Goal: Task Accomplishment & Management: Complete application form

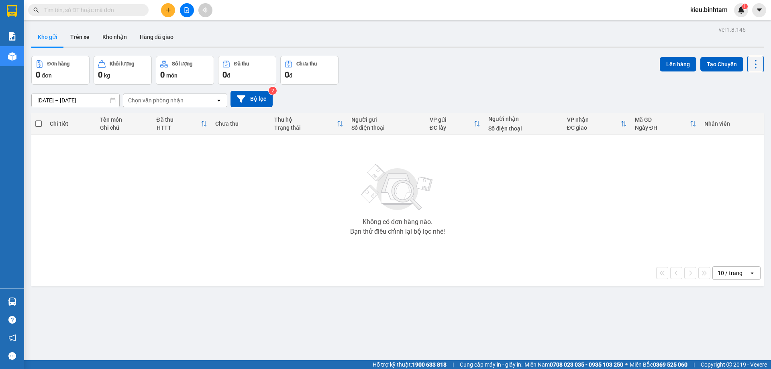
click at [174, 11] on button at bounding box center [168, 10] width 14 height 14
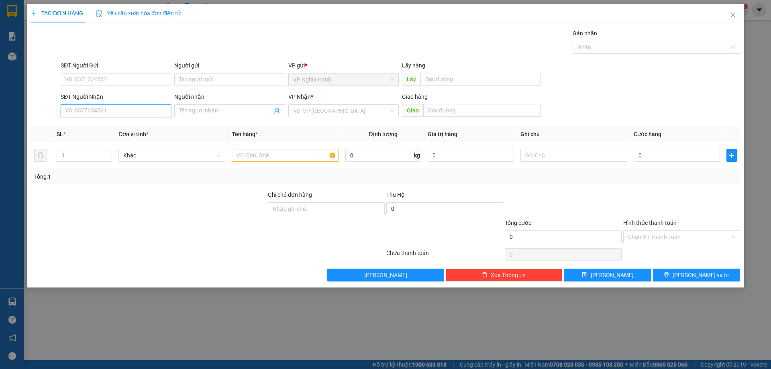
click at [82, 110] on input "SĐT Người Nhận" at bounding box center [116, 110] width 110 height 13
type input "0908257143"
drag, startPoint x: 102, startPoint y: 125, endPoint x: 140, endPoint y: 130, distance: 38.1
click at [102, 126] on div "0908257143 - TÍNH" at bounding box center [115, 127] width 101 height 9
type input "TÍNH"
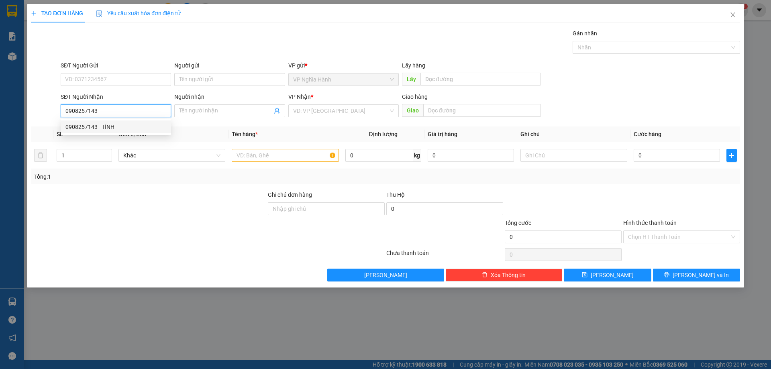
type input "AN SUONG"
type input "100.000"
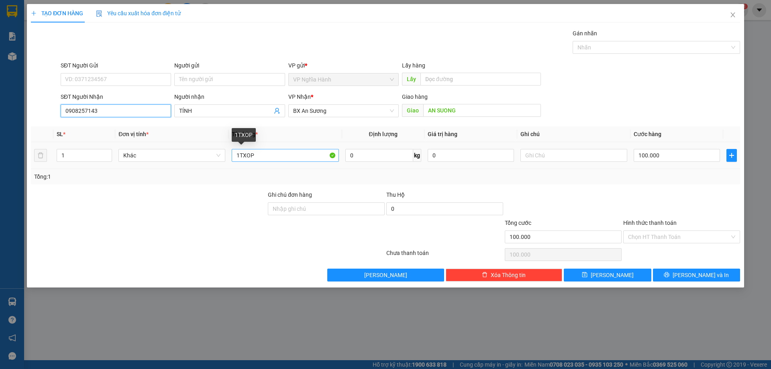
type input "0908257143"
click at [274, 157] on input "1TXOP" at bounding box center [285, 155] width 107 height 13
drag, startPoint x: 239, startPoint y: 157, endPoint x: 225, endPoint y: 156, distance: 14.1
click at [225, 156] on tr "1 Khác 1TXOP 0 kg 0 100.000" at bounding box center [385, 155] width 709 height 27
type input "2TXOP"
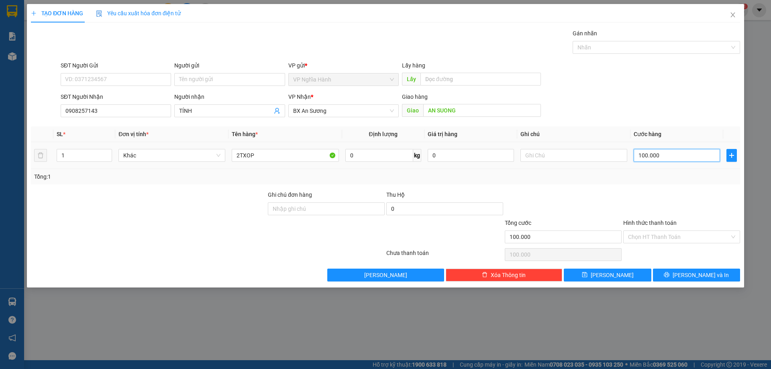
click at [667, 161] on input "100.000" at bounding box center [677, 155] width 86 height 13
type input "2"
type input "20"
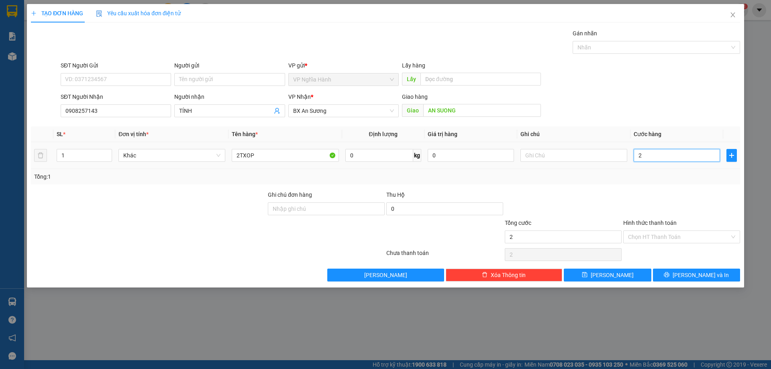
type input "20"
type input "200"
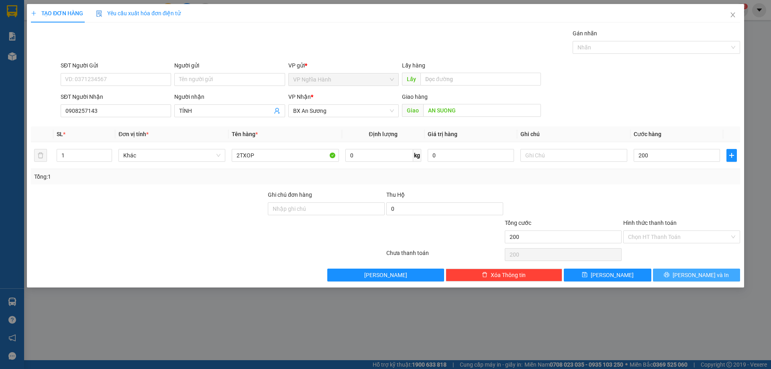
type input "200.000"
click at [670, 278] on button "[PERSON_NAME] và In" at bounding box center [696, 275] width 87 height 13
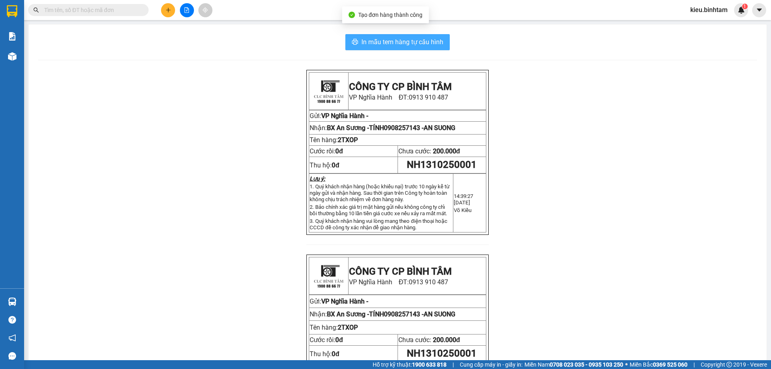
click at [417, 43] on span "In mẫu tem hàng tự cấu hình" at bounding box center [402, 42] width 82 height 10
click at [165, 6] on button at bounding box center [168, 10] width 14 height 14
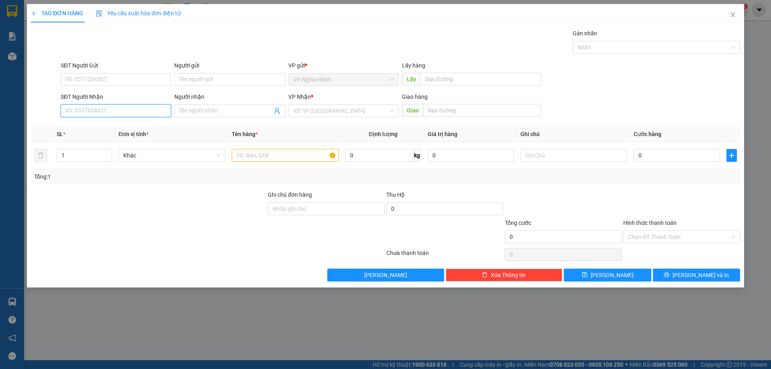
click at [100, 109] on input "SĐT Người Nhận" at bounding box center [116, 110] width 110 height 13
type input "0328678489"
drag, startPoint x: 100, startPoint y: 124, endPoint x: 154, endPoint y: 123, distance: 53.8
click at [101, 124] on div "0328678489" at bounding box center [115, 127] width 101 height 9
type input "80.000"
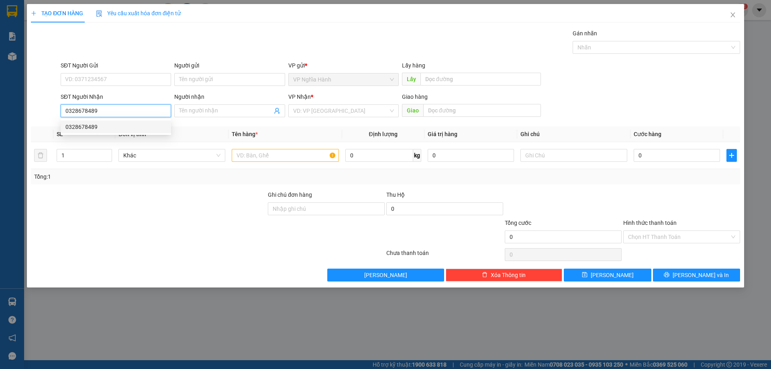
type input "80.000"
type input "0328678489"
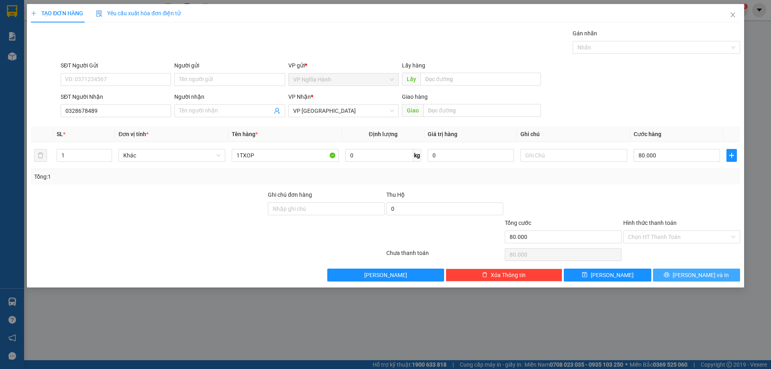
click at [667, 278] on button "[PERSON_NAME] và In" at bounding box center [696, 275] width 87 height 13
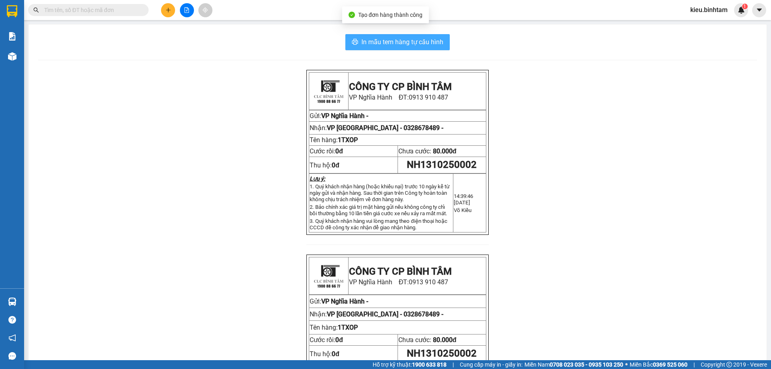
click at [414, 39] on span "In mẫu tem hàng tự cấu hình" at bounding box center [402, 42] width 82 height 10
click at [173, 12] on button at bounding box center [168, 10] width 14 height 14
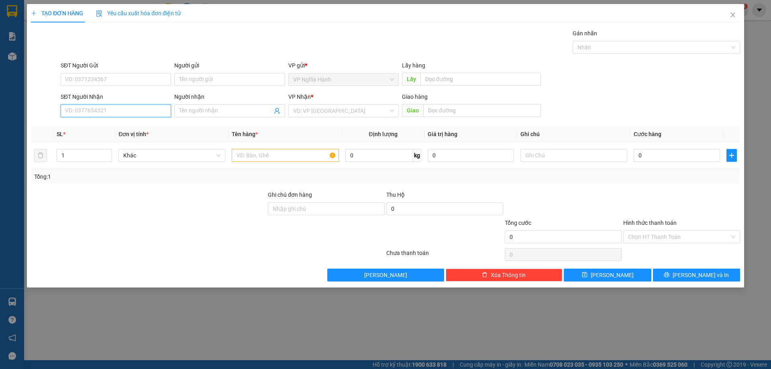
click at [81, 108] on input "SĐT Người Nhận" at bounding box center [116, 110] width 110 height 13
type input "0963036039"
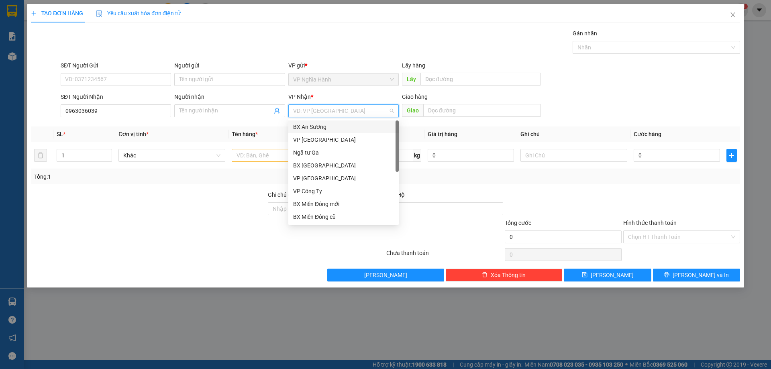
click at [338, 112] on input "search" at bounding box center [340, 111] width 95 height 12
click at [328, 139] on div "VP [GEOGRAPHIC_DATA]" at bounding box center [343, 139] width 101 height 9
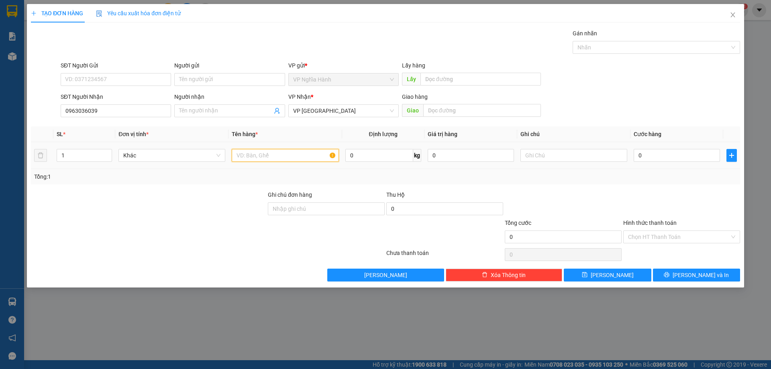
click at [272, 157] on input "text" at bounding box center [285, 155] width 107 height 13
type input "1TXOP+1BAO"
click at [686, 151] on input "0" at bounding box center [677, 155] width 86 height 13
type input "1"
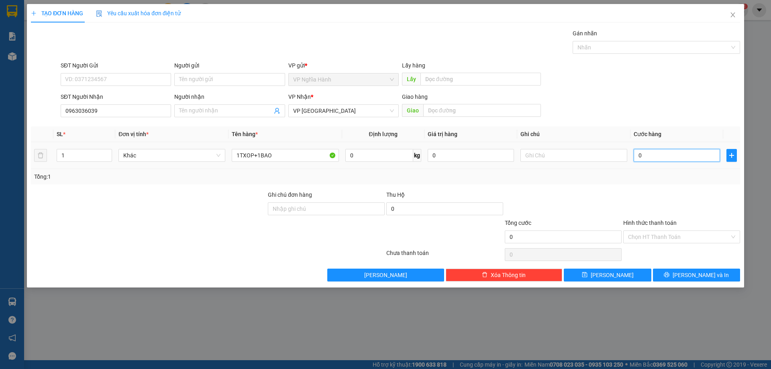
type input "1"
type input "12"
type input "120"
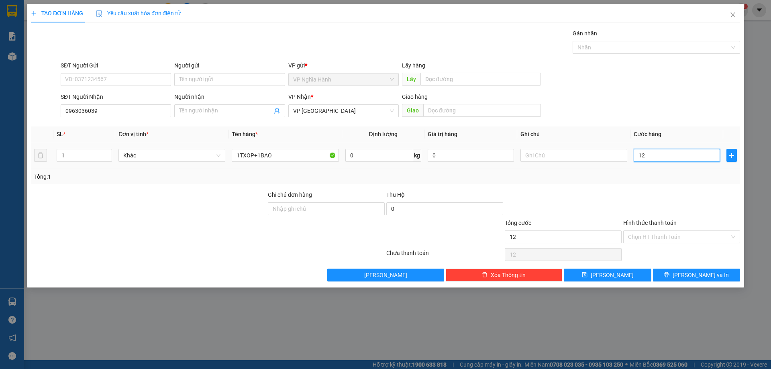
type input "120"
type input "120.000"
click at [670, 231] on input "Hình thức thanh toán" at bounding box center [679, 237] width 102 height 12
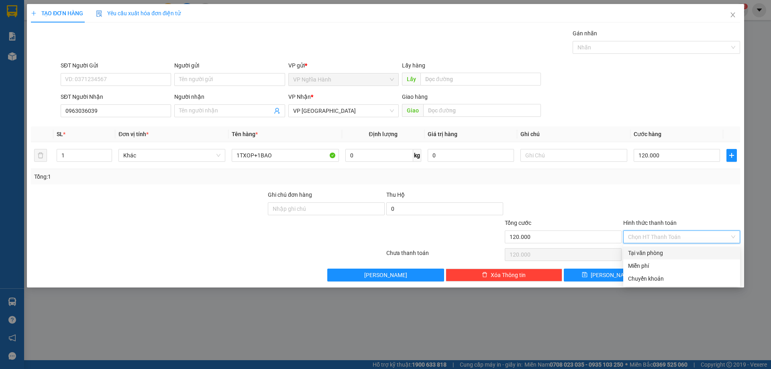
click at [660, 252] on div "Tại văn phòng" at bounding box center [681, 253] width 107 height 9
type input "0"
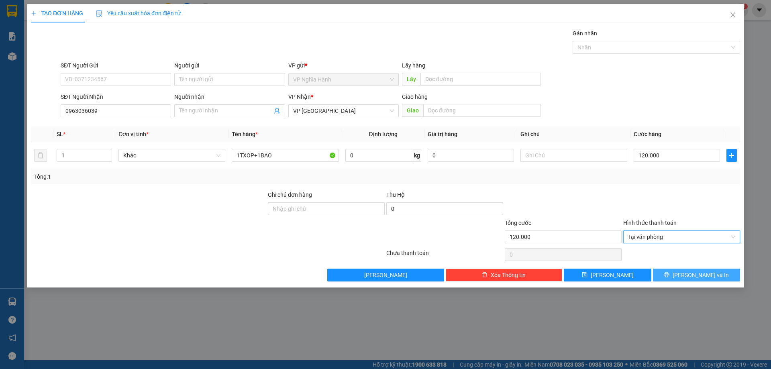
click at [673, 271] on button "[PERSON_NAME] và In" at bounding box center [696, 275] width 87 height 13
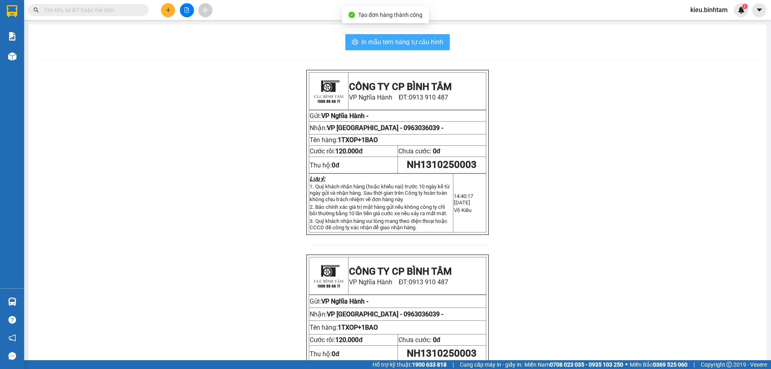
click at [424, 41] on span "In mẫu tem hàng tự cấu hình" at bounding box center [402, 42] width 82 height 10
click at [168, 12] on icon "plus" at bounding box center [168, 10] width 6 height 6
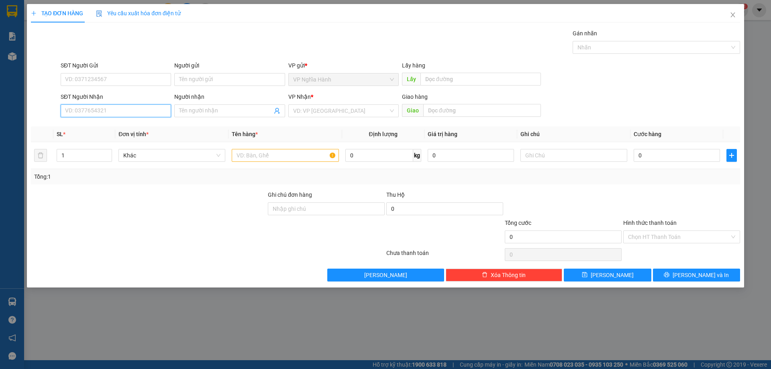
click at [90, 108] on input "SĐT Người Nhận" at bounding box center [116, 110] width 110 height 13
type input "0788812353"
drag, startPoint x: 115, startPoint y: 125, endPoint x: 156, endPoint y: 121, distance: 41.1
click at [115, 124] on div "0788812353" at bounding box center [115, 127] width 101 height 9
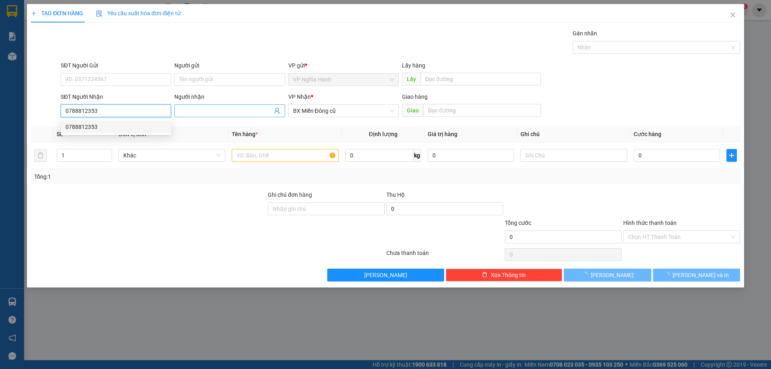
type input "150.000"
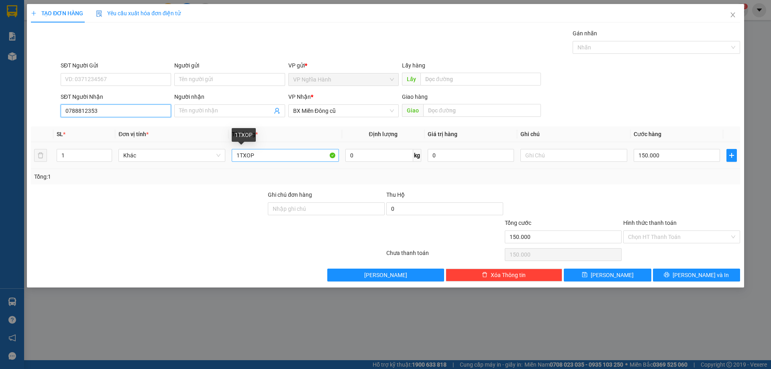
type input "0788812353"
drag, startPoint x: 273, startPoint y: 155, endPoint x: 192, endPoint y: 164, distance: 81.7
click at [192, 164] on tr "1 Khác 1TXOP 0 kg 0 150.000" at bounding box center [385, 155] width 709 height 27
type input "2BAO"
click at [663, 232] on input "Hình thức thanh toán" at bounding box center [679, 237] width 102 height 12
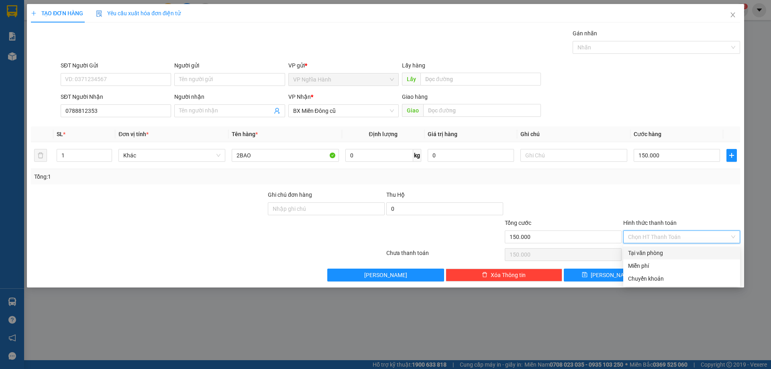
click at [659, 249] on div "Tại văn phòng" at bounding box center [681, 253] width 107 height 9
type input "0"
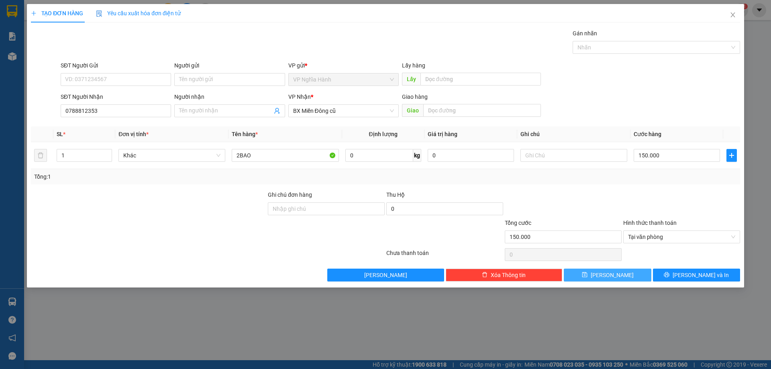
click at [649, 272] on button "[PERSON_NAME]" at bounding box center [607, 275] width 87 height 13
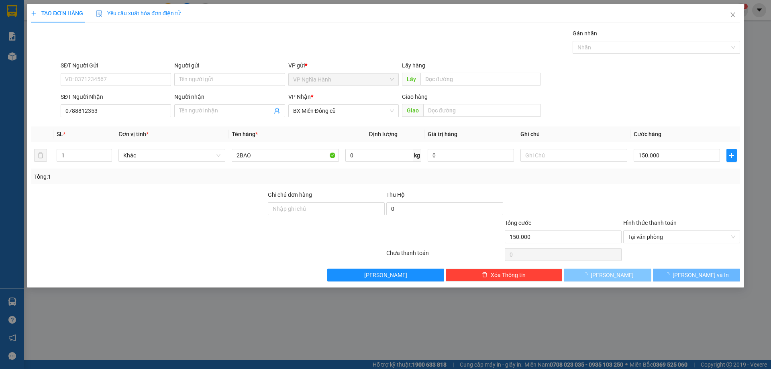
type input "0"
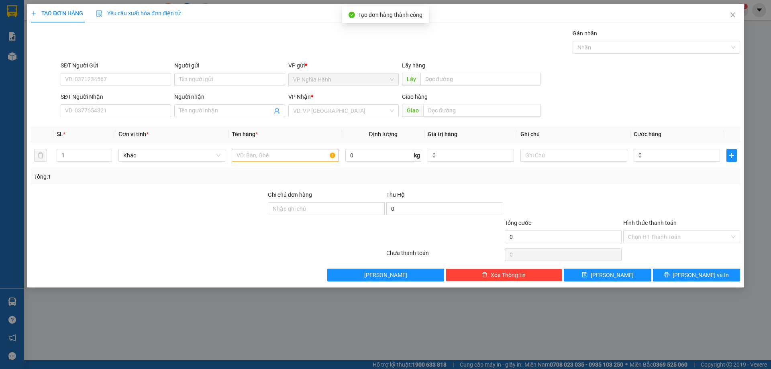
click at [96, 102] on div "SĐT Người Nhận" at bounding box center [116, 98] width 110 height 12
click at [107, 107] on input "SĐT Người Nhận" at bounding box center [116, 110] width 110 height 13
type input "0336035549"
click at [379, 118] on div "VP Nhận * VD: VP [GEOGRAPHIC_DATA]" at bounding box center [343, 106] width 110 height 28
click at [378, 112] on input "search" at bounding box center [340, 111] width 95 height 12
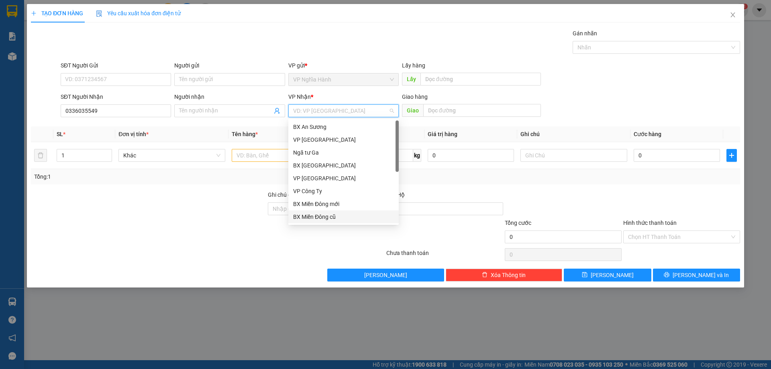
click at [325, 214] on div "BX Miền Đông cũ" at bounding box center [343, 216] width 101 height 9
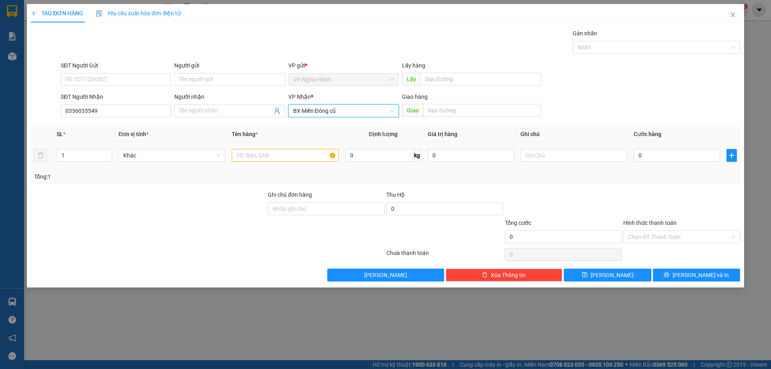
click at [267, 147] on td at bounding box center [285, 155] width 113 height 27
click at [266, 153] on input "text" at bounding box center [285, 155] width 107 height 13
type input "1TXOP"
click at [682, 155] on input "0" at bounding box center [677, 155] width 86 height 13
type input "5"
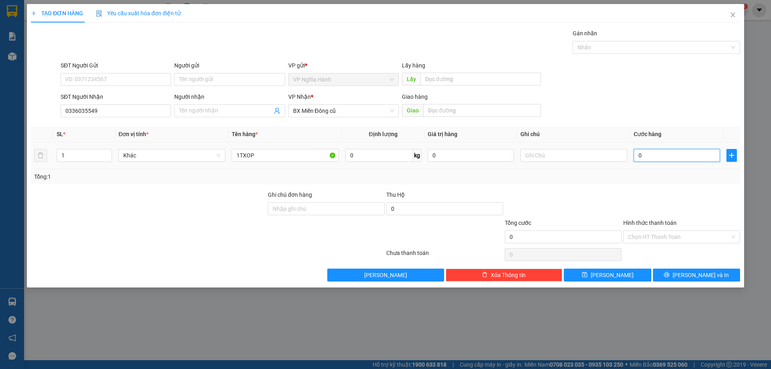
type input "5"
type input "50"
click at [665, 243] on div "Chọn HT Thanh Toán" at bounding box center [681, 237] width 117 height 13
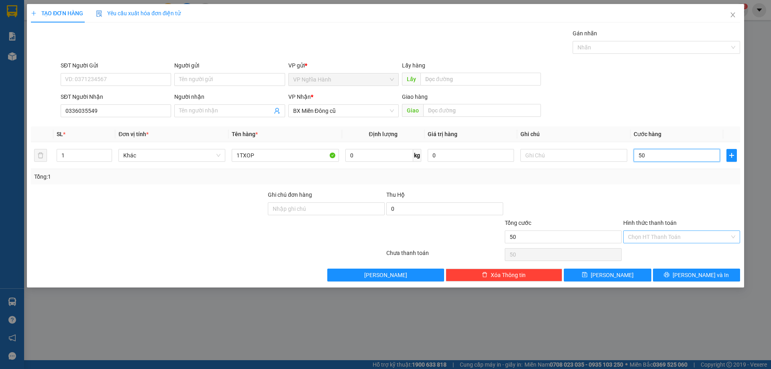
type input "50"
type input "50.000"
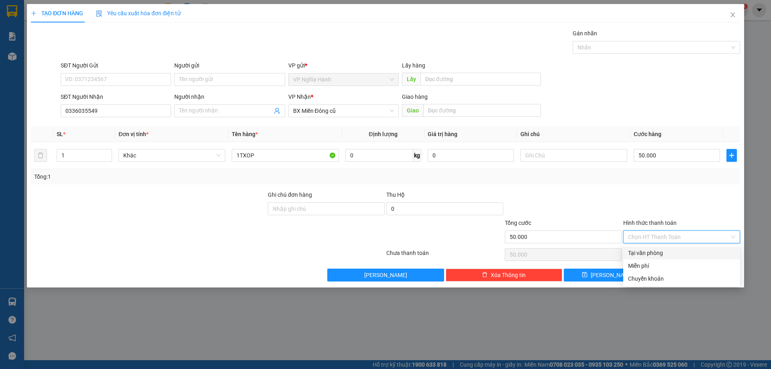
click at [663, 255] on div "Tại văn phòng" at bounding box center [681, 253] width 107 height 9
type input "0"
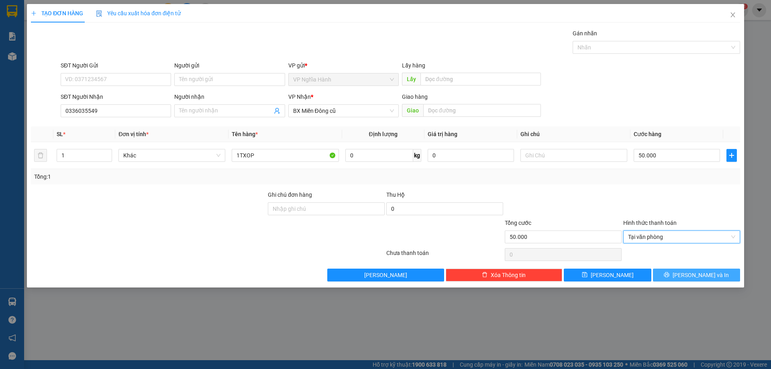
click at [678, 272] on button "[PERSON_NAME] và In" at bounding box center [696, 275] width 87 height 13
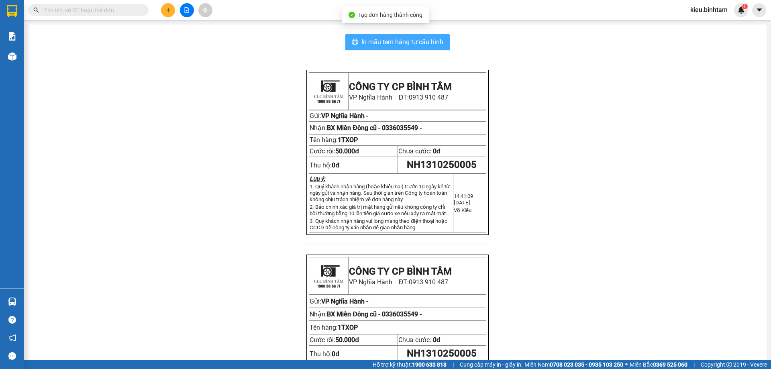
click at [425, 46] on span "In mẫu tem hàng tự cấu hình" at bounding box center [402, 42] width 82 height 10
click at [435, 41] on span "In mẫu tem hàng tự cấu hình" at bounding box center [402, 42] width 82 height 10
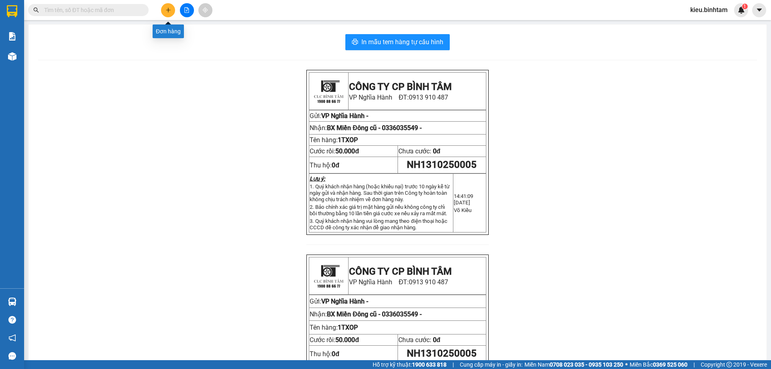
click at [170, 13] on button at bounding box center [168, 10] width 14 height 14
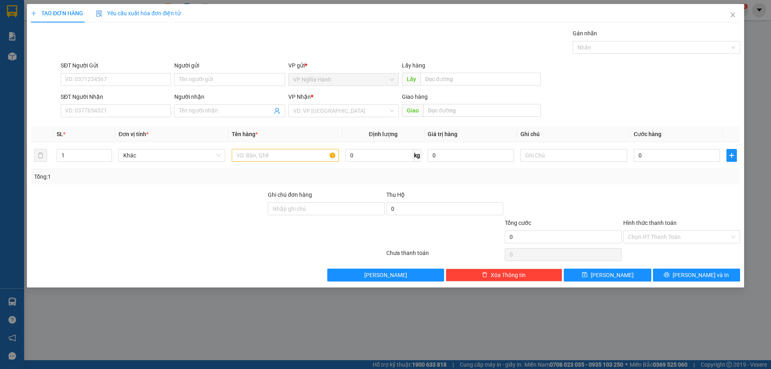
click at [98, 103] on div "SĐT Người Nhận" at bounding box center [116, 98] width 110 height 12
click at [98, 105] on input "SĐT Người Nhận" at bounding box center [116, 110] width 110 height 13
type input "0703223139"
drag, startPoint x: 95, startPoint y: 127, endPoint x: 164, endPoint y: 119, distance: 69.5
click at [96, 126] on div "0703223139" at bounding box center [115, 127] width 101 height 9
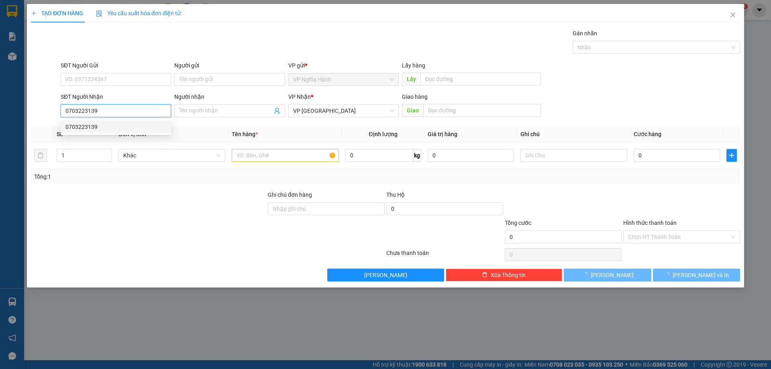
type input "100.000"
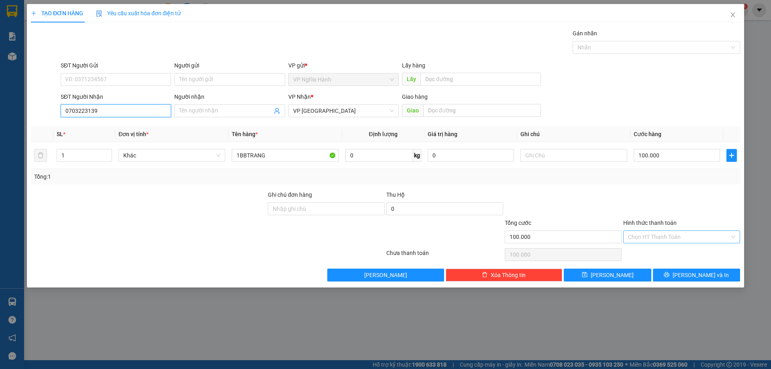
type input "0703223139"
click at [645, 234] on input "Hình thức thanh toán" at bounding box center [679, 237] width 102 height 12
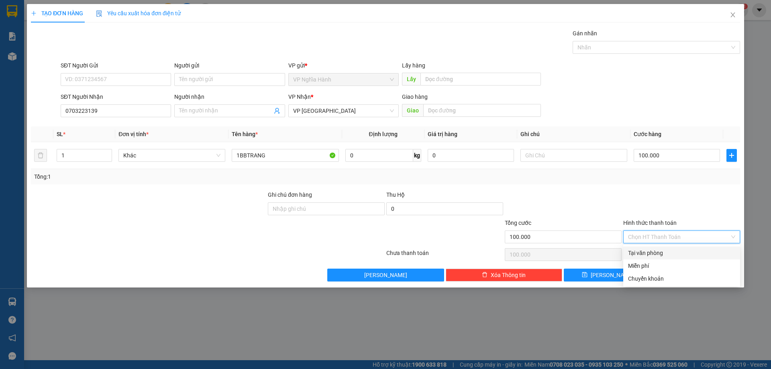
drag, startPoint x: 647, startPoint y: 253, endPoint x: 643, endPoint y: 265, distance: 13.2
click at [647, 252] on div "Tại văn phòng" at bounding box center [681, 253] width 107 height 9
type input "0"
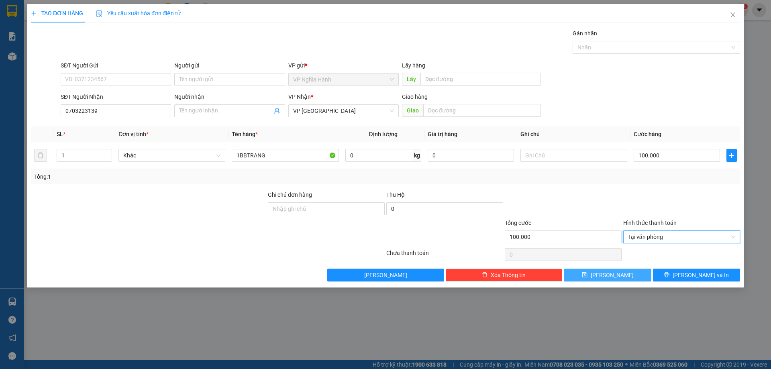
click at [632, 278] on button "[PERSON_NAME]" at bounding box center [607, 275] width 87 height 13
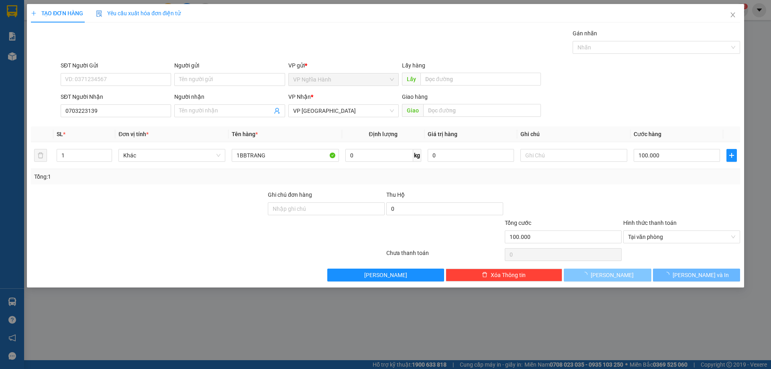
type input "0"
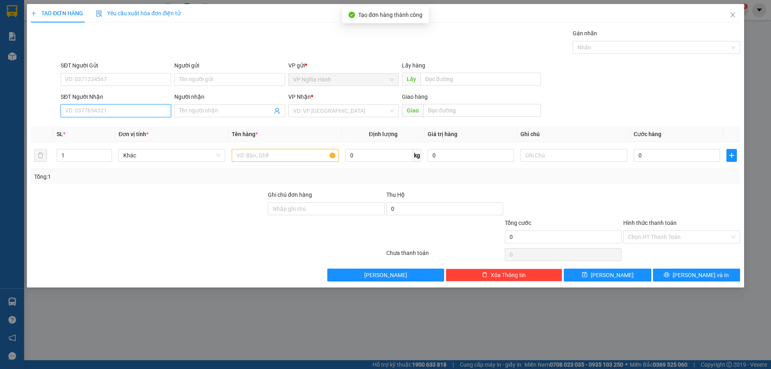
click at [100, 111] on input "SĐT Người Nhận" at bounding box center [116, 110] width 110 height 13
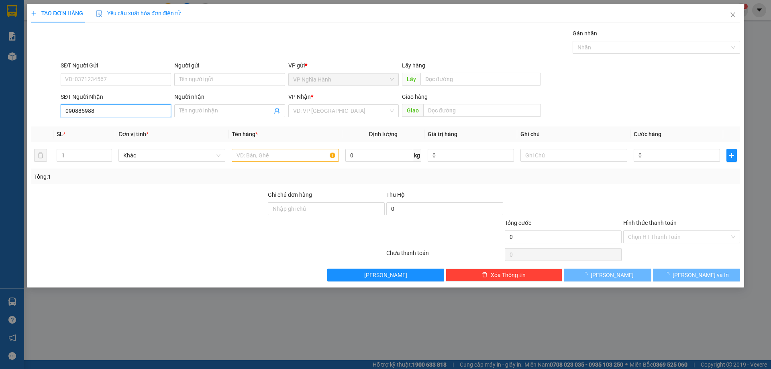
type input "0908859880"
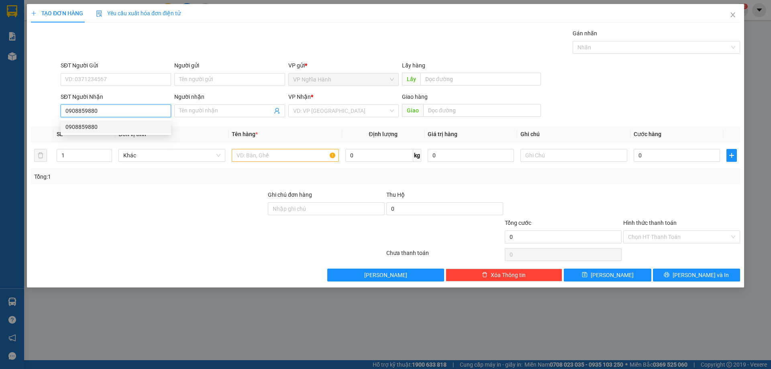
click at [99, 126] on div "0908859880" at bounding box center [115, 127] width 101 height 9
type input "200.000"
type input "0908859880"
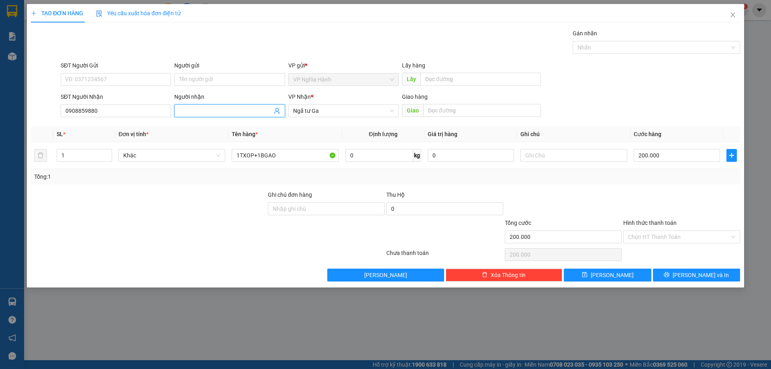
click at [217, 110] on input "Người nhận" at bounding box center [225, 110] width 93 height 9
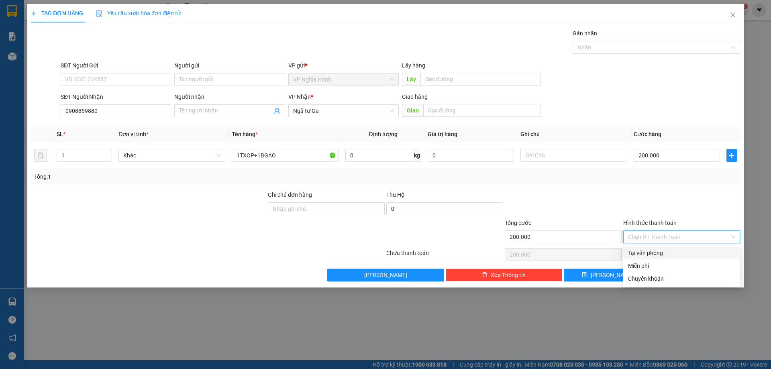
click at [652, 237] on input "Hình thức thanh toán" at bounding box center [679, 237] width 102 height 12
click at [670, 252] on div "Tại văn phòng" at bounding box center [681, 253] width 107 height 9
type input "0"
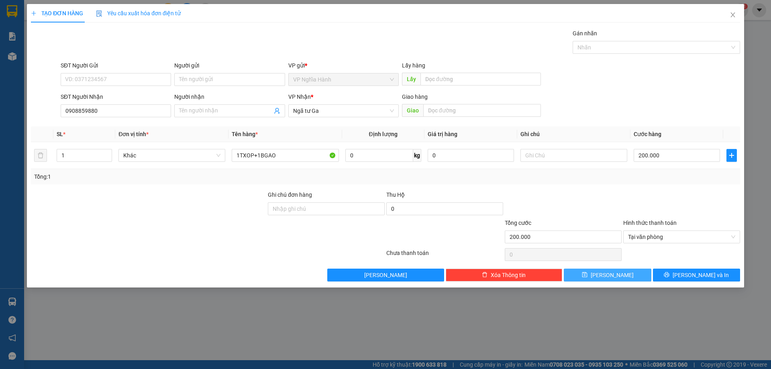
click at [637, 276] on button "[PERSON_NAME]" at bounding box center [607, 275] width 87 height 13
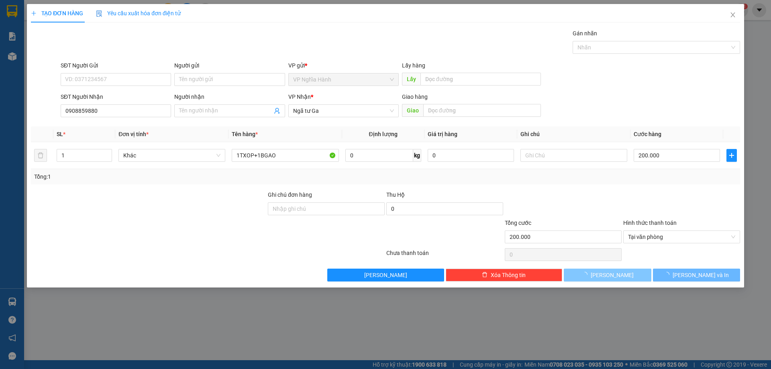
type input "0"
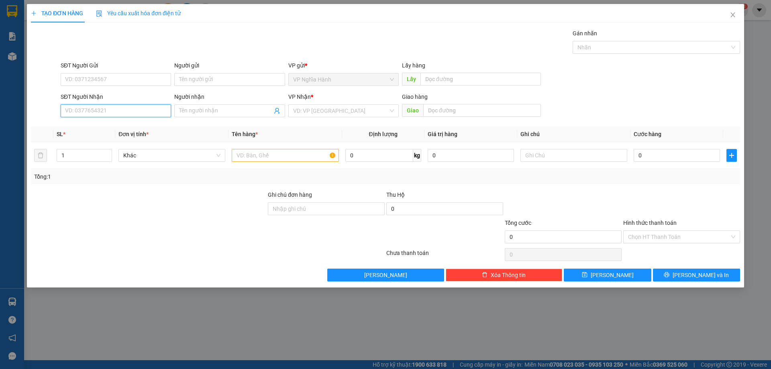
click at [84, 105] on input "SĐT Người Nhận" at bounding box center [116, 110] width 110 height 13
type input "0985562898"
drag, startPoint x: 88, startPoint y: 119, endPoint x: 326, endPoint y: 124, distance: 238.6
click at [91, 125] on div "0985562898" at bounding box center [115, 127] width 101 height 9
type input "80.000"
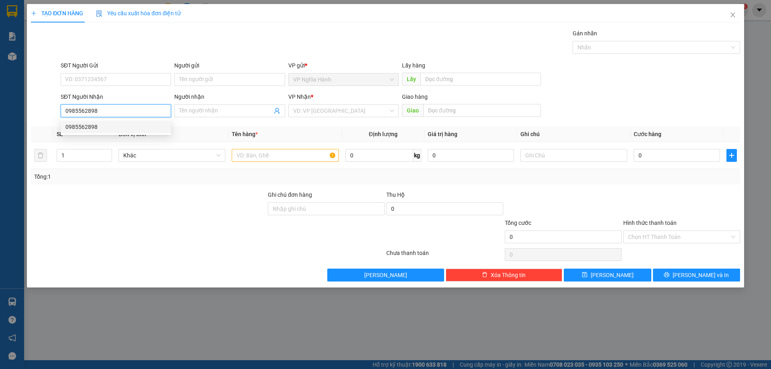
type input "80.000"
type input "0985562898"
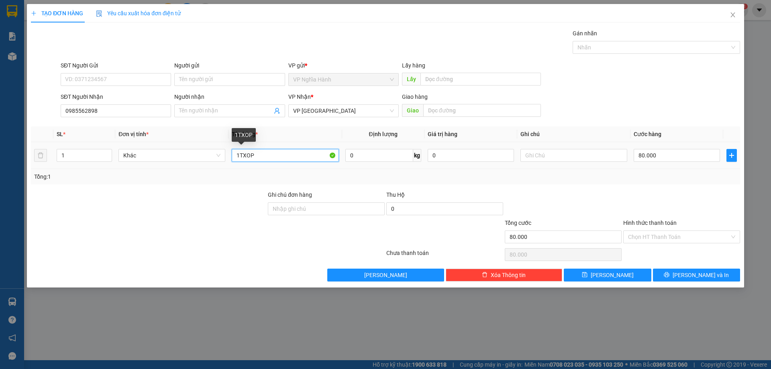
drag, startPoint x: 255, startPoint y: 150, endPoint x: 200, endPoint y: 171, distance: 58.1
click at [200, 171] on div "SL * Đơn vị tính * Tên hàng * Định lượng Giá trị hàng Ghi chú Cước hàng 1 Khác …" at bounding box center [385, 156] width 709 height 58
type input "1BGAO"
click at [656, 153] on input "80.000" at bounding box center [677, 155] width 86 height 13
type input "5"
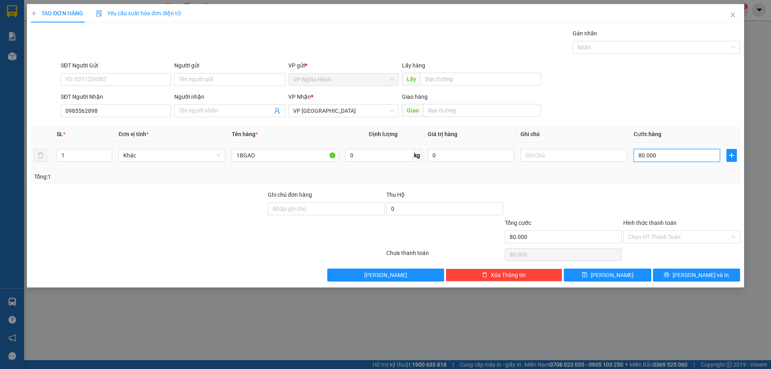
type input "5"
type input "50"
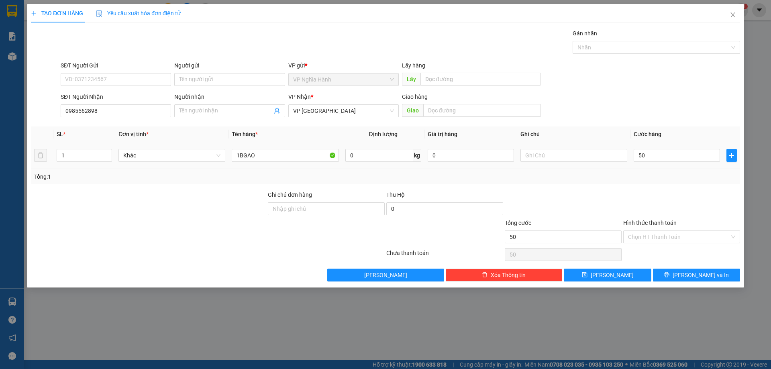
type input "50.000"
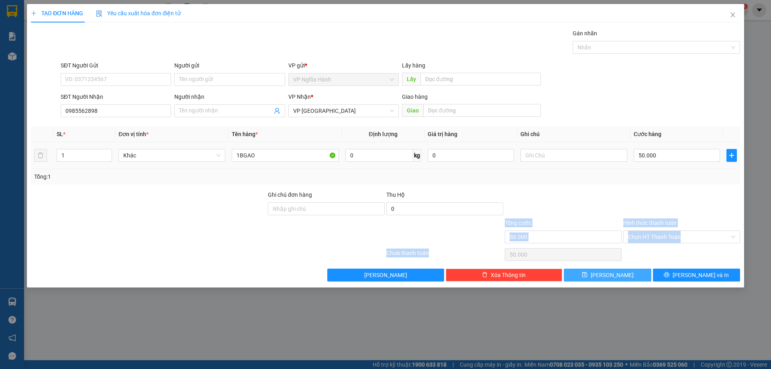
drag, startPoint x: 609, startPoint y: 245, endPoint x: 590, endPoint y: 269, distance: 30.9
click at [594, 267] on div "Transit Pickup Surcharge Ids Transit Deliver Surcharge Ids Transit Deliver Surc…" at bounding box center [385, 155] width 709 height 253
click at [588, 276] on button "[PERSON_NAME]" at bounding box center [607, 275] width 87 height 13
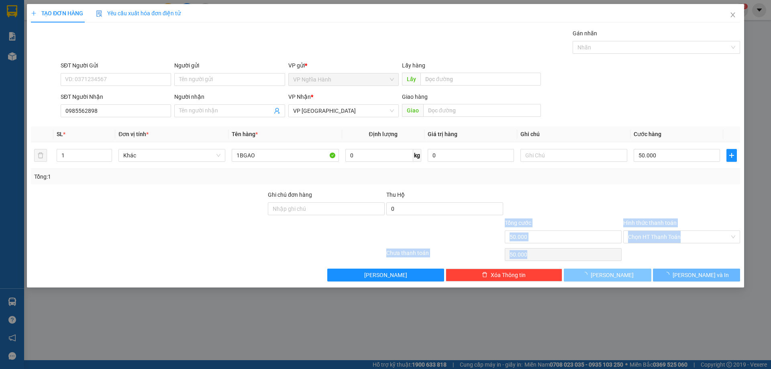
type input "0"
